Goal: Task Accomplishment & Management: Manage account settings

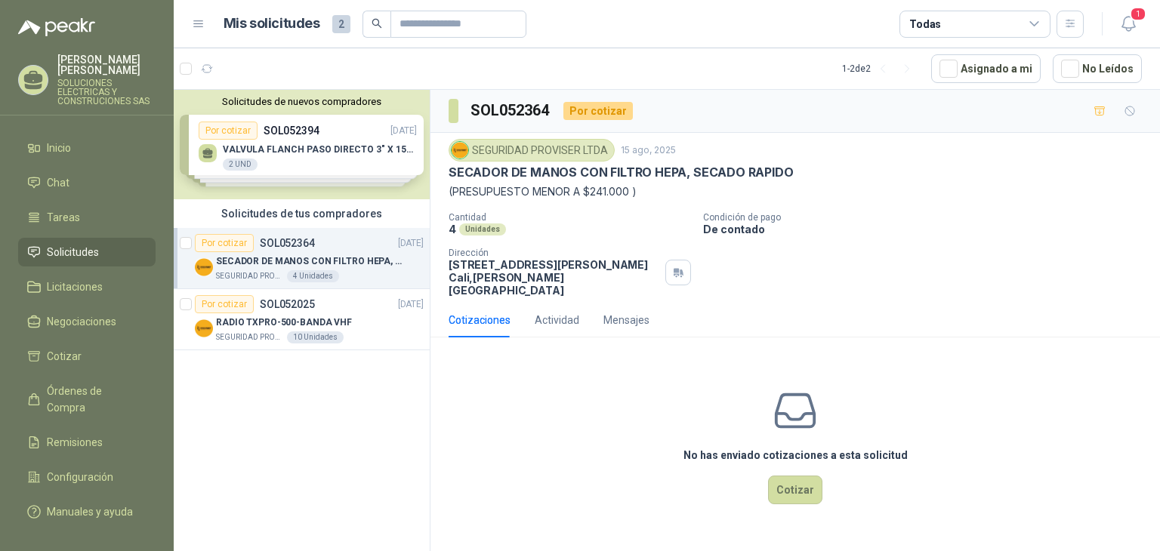
click at [631, 288] on div "SEGURIDAD PROVISER LTDA [DATE] SECADOR DE MANOS CON FILTRO HEPA, SECADO RAPIDO …" at bounding box center [794, 218] width 729 height 170
click at [606, 270] on p "[STREET_ADDRESS][PERSON_NAME][PERSON_NAME]" at bounding box center [554, 277] width 211 height 39
click at [236, 328] on p "RADIO TXPRO-500-BANDA VHF" at bounding box center [284, 323] width 136 height 14
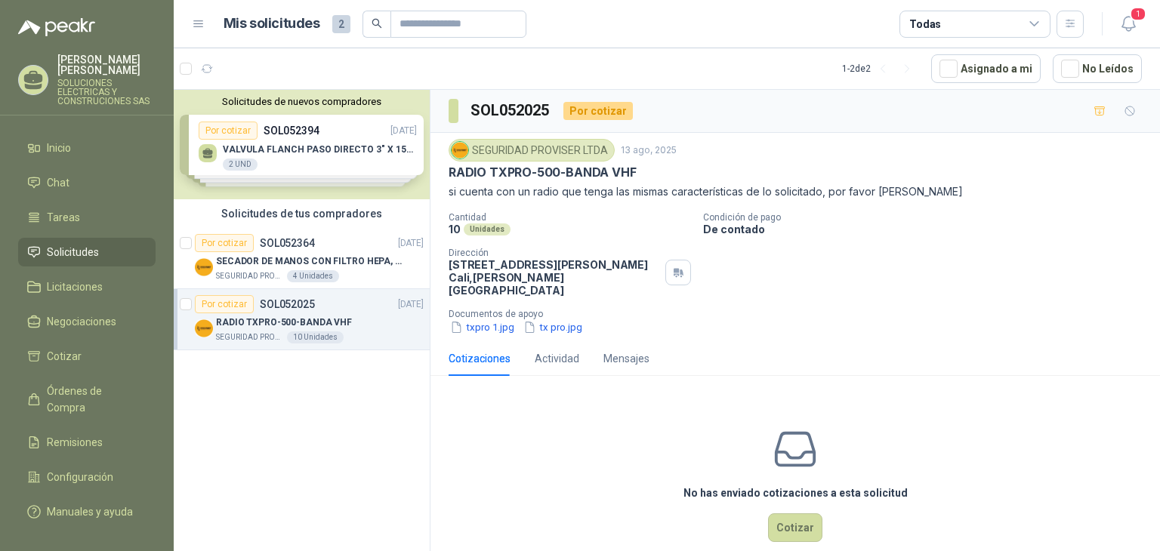
click at [314, 165] on div "Solicitudes de nuevos compradores Por cotizar SOL052394 [DATE] VALVULA FLANCH P…" at bounding box center [302, 144] width 256 height 109
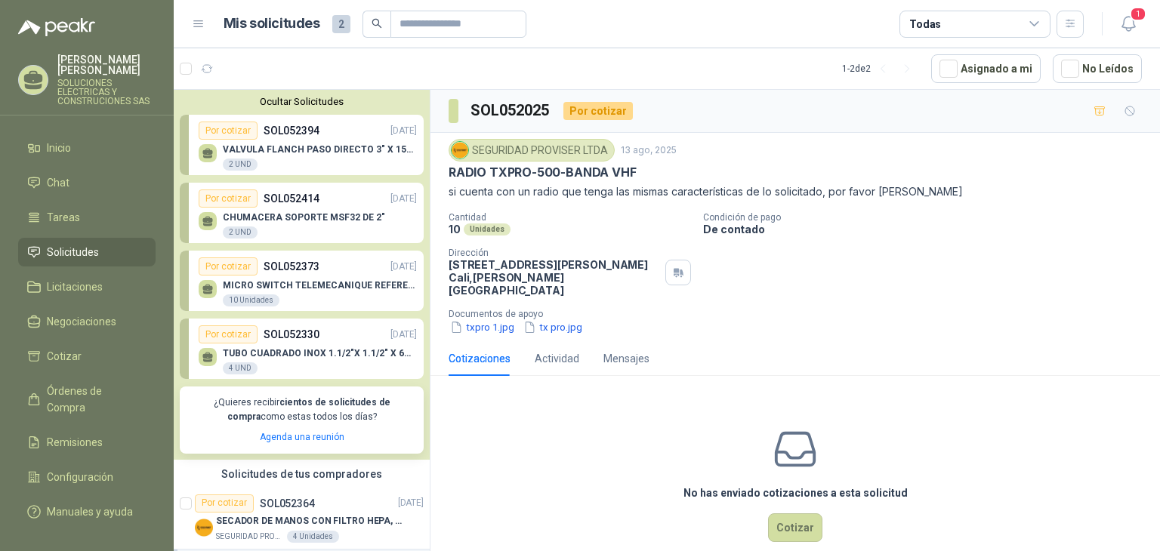
click at [103, 244] on li "Solicitudes" at bounding box center [86, 252] width 119 height 17
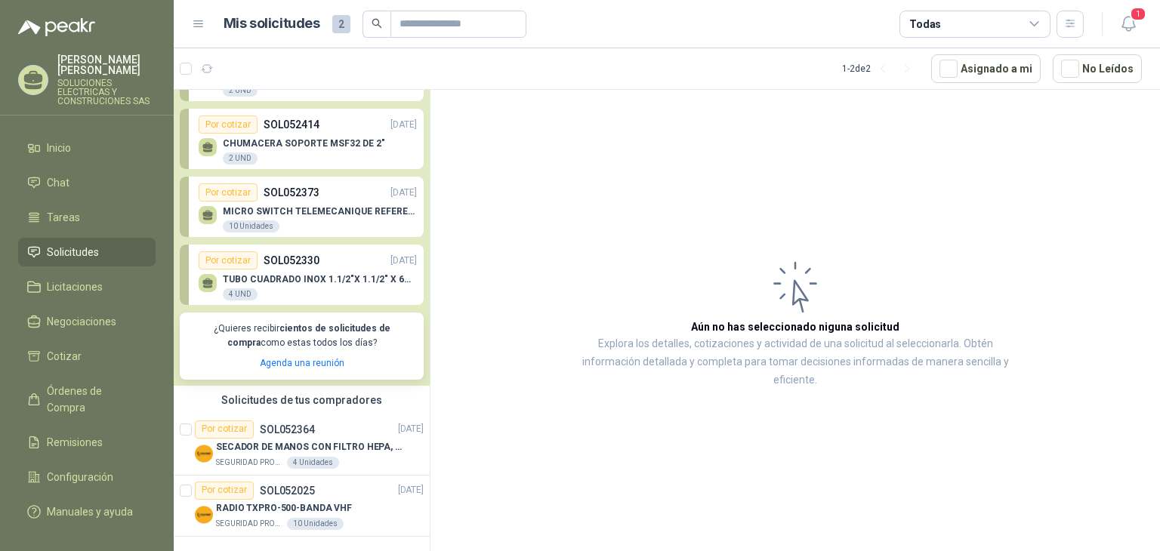
scroll to position [76, 0]
click at [507, 211] on article "Aún no has seleccionado niguna solicitud Explora los detalles, cotizaciones y a…" at bounding box center [794, 323] width 729 height 467
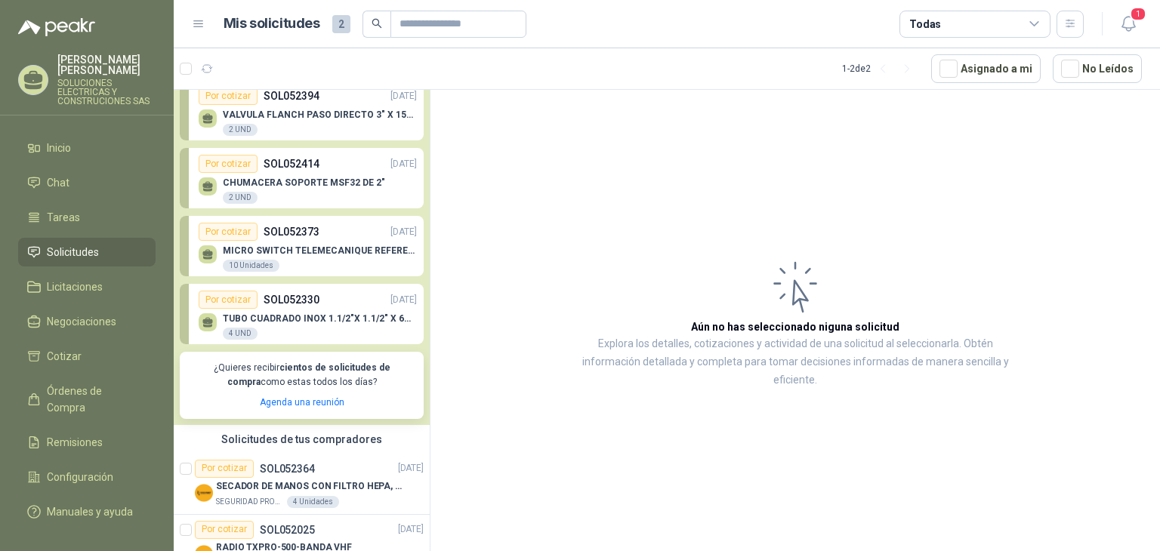
scroll to position [0, 0]
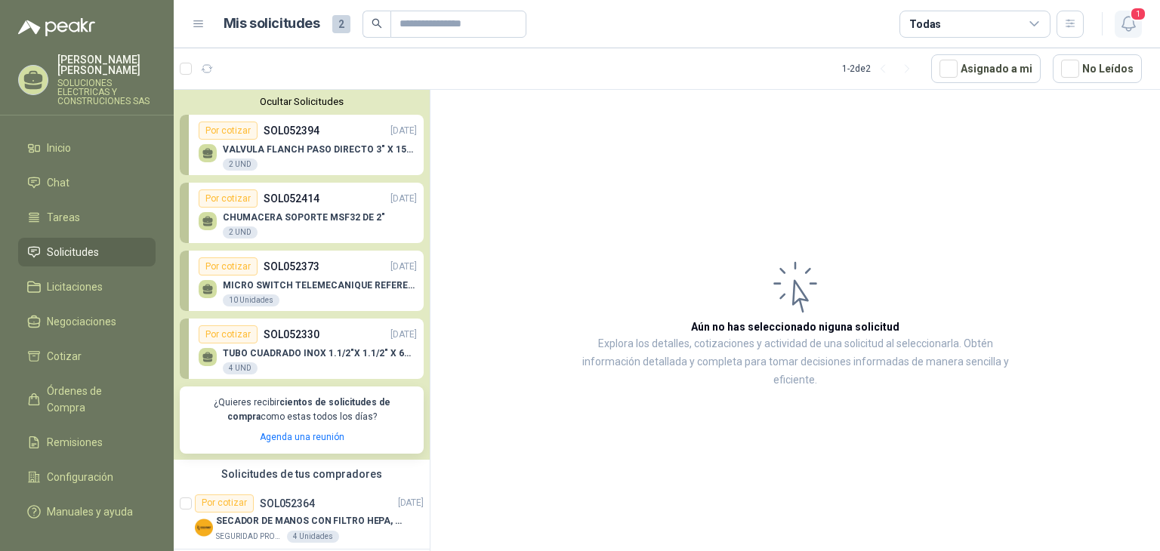
click at [1127, 25] on icon "button" at bounding box center [1128, 23] width 19 height 19
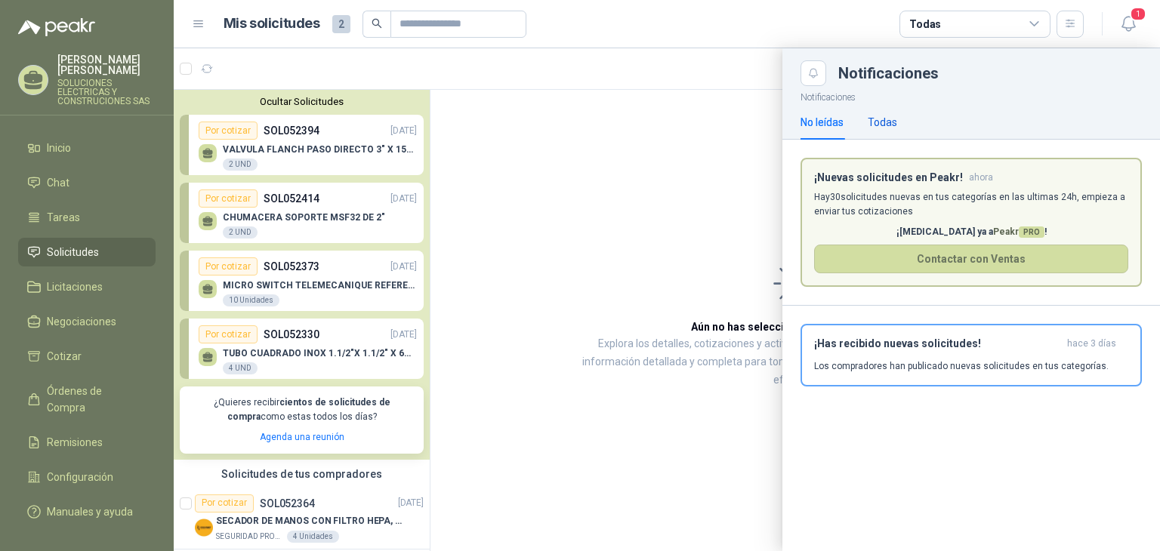
click at [888, 122] on div "Todas" at bounding box center [882, 122] width 29 height 17
click at [831, 124] on div "No leídas" at bounding box center [821, 122] width 43 height 17
click at [1139, 19] on span "1" at bounding box center [1138, 14] width 17 height 14
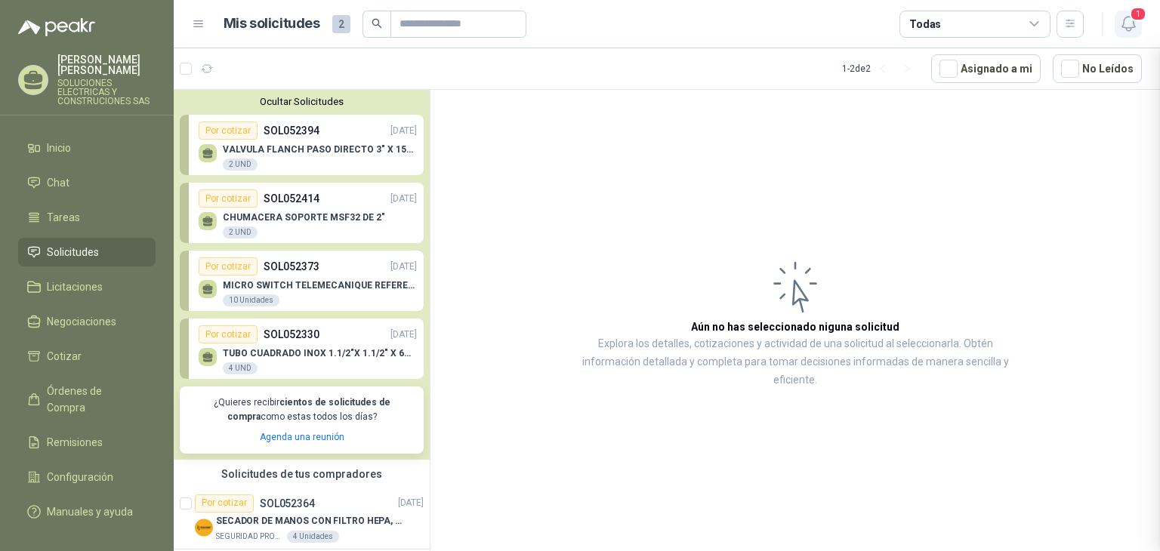
click at [1139, 19] on span "1" at bounding box center [1138, 14] width 17 height 14
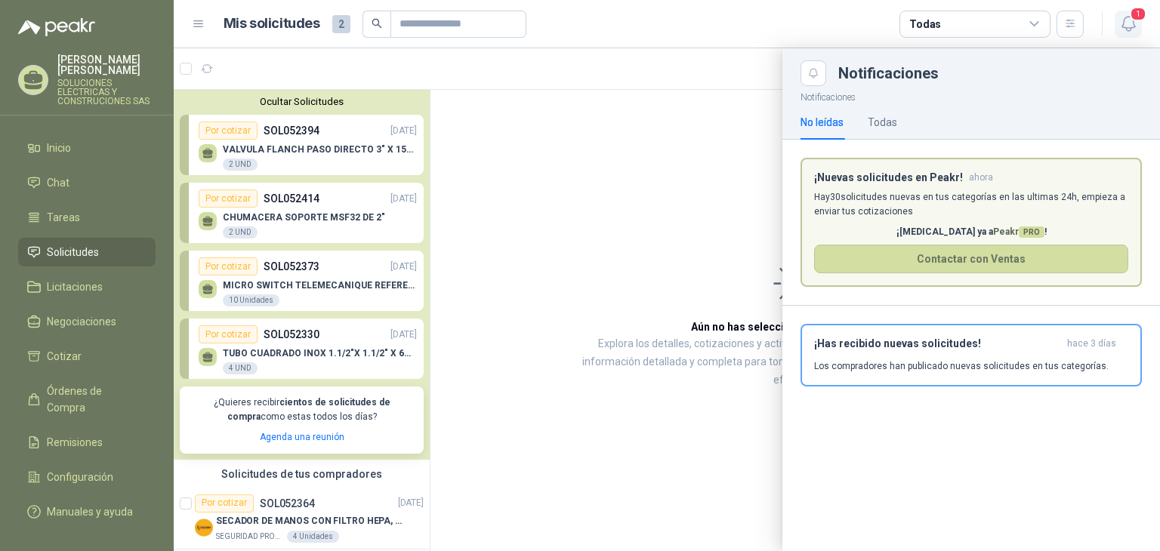
click at [1139, 19] on span "1" at bounding box center [1138, 14] width 17 height 14
